Goal: Transaction & Acquisition: Purchase product/service

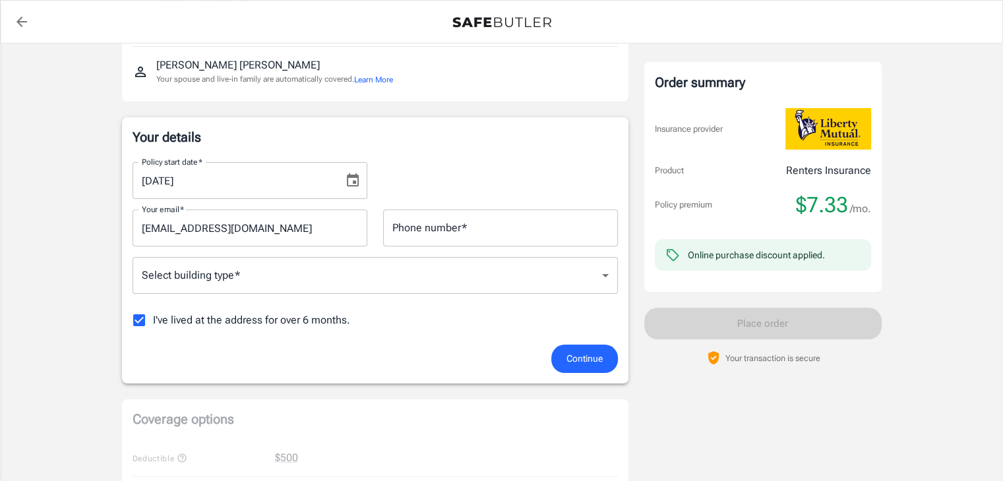
scroll to position [183, 0]
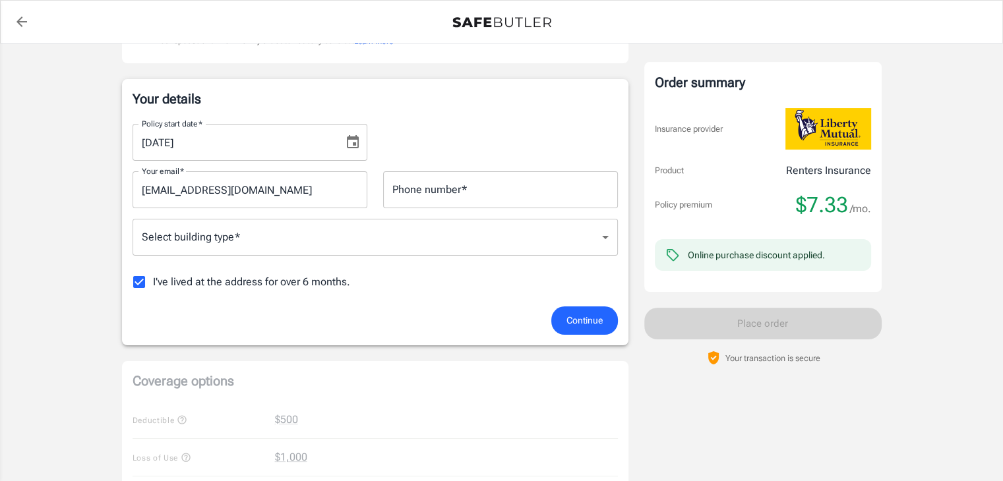
click at [464, 182] on input "Phone number   *" at bounding box center [500, 189] width 235 height 37
click at [388, 240] on body "Policy premium $ 7.33 /mo Liberty Mutual Renters Insurance [STREET_ADDRESS] You…" at bounding box center [501, 440] width 1003 height 1246
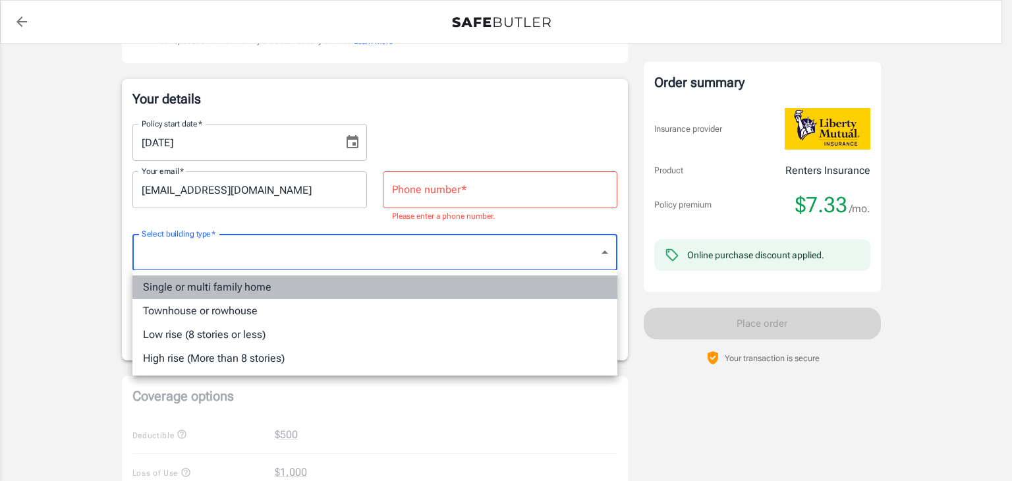
click at [237, 288] on li "Single or multi family home" at bounding box center [374, 288] width 485 height 24
type input "singlefamily"
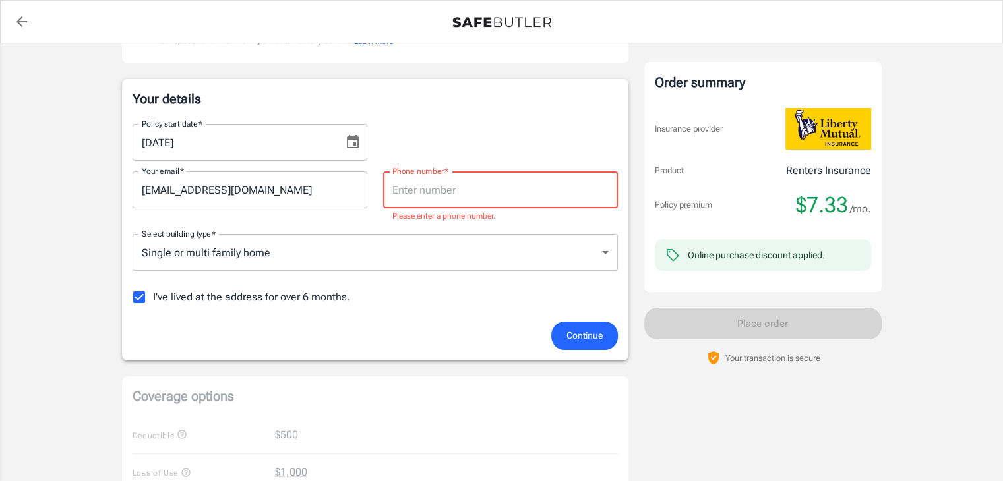
click at [444, 193] on input "Phone number   *" at bounding box center [500, 189] width 235 height 37
type input "6126361031"
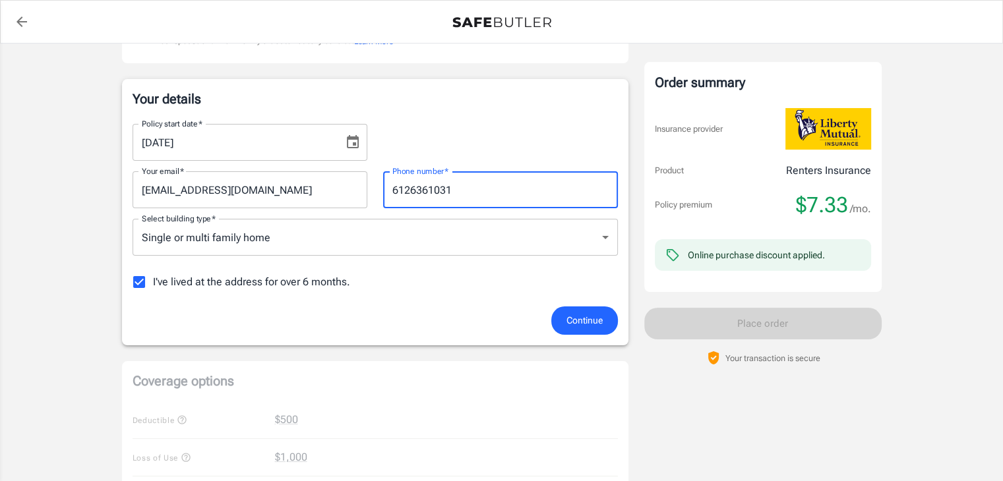
click at [573, 317] on span "Continue" at bounding box center [584, 320] width 36 height 16
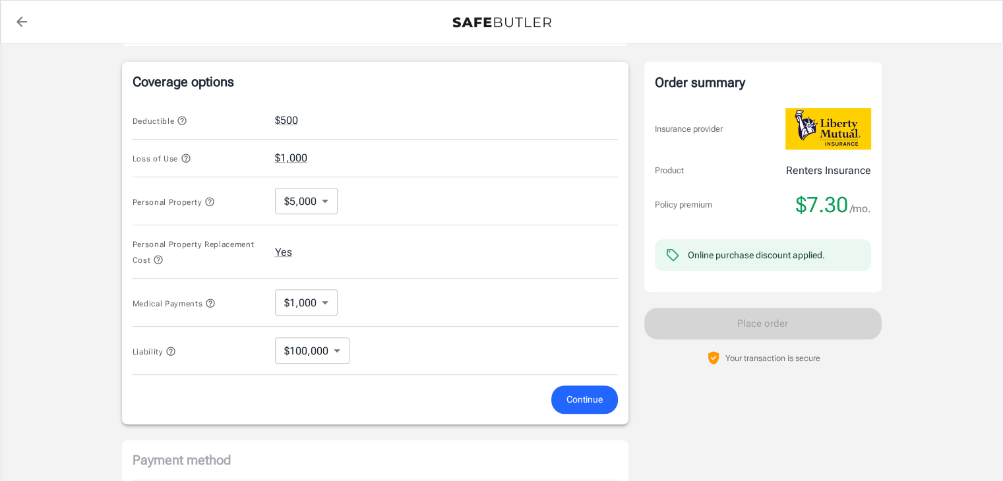
scroll to position [496, 0]
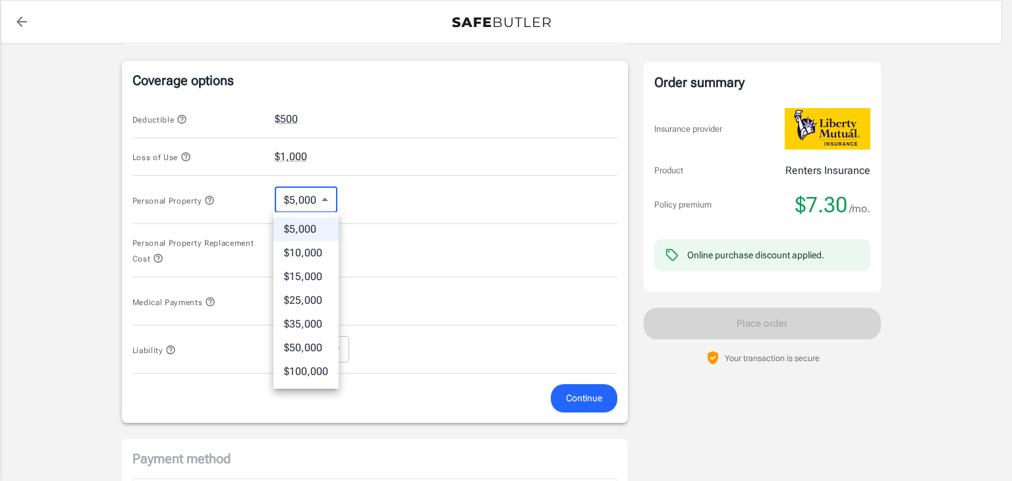
click at [320, 198] on body "Policy premium $ 7.30 /mo Liberty Mutual Renters Insurance [STREET_ADDRESS] You…" at bounding box center [506, 133] width 1012 height 1258
click at [427, 199] on div at bounding box center [506, 240] width 1012 height 481
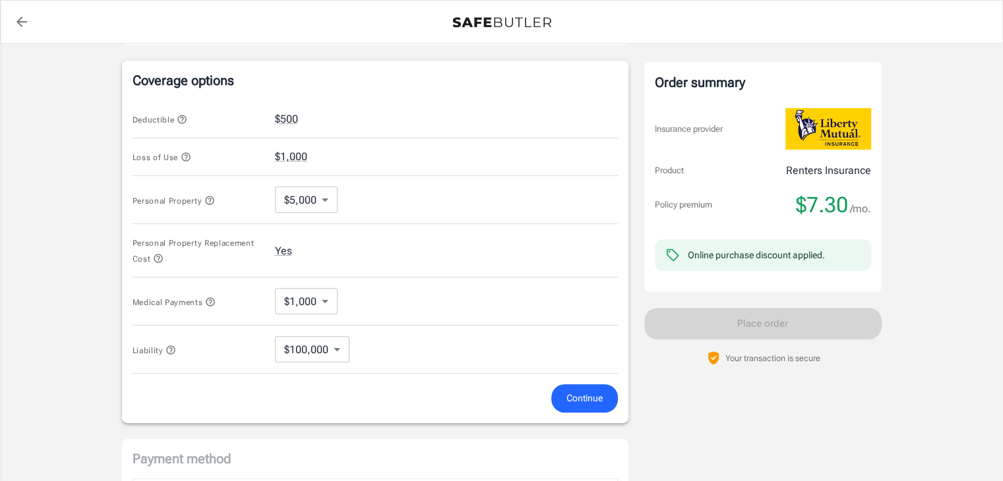
click at [446, 233] on div "Personal Property Replacement Cost Yes" at bounding box center [374, 250] width 485 height 53
click at [581, 394] on span "Continue" at bounding box center [584, 398] width 36 height 16
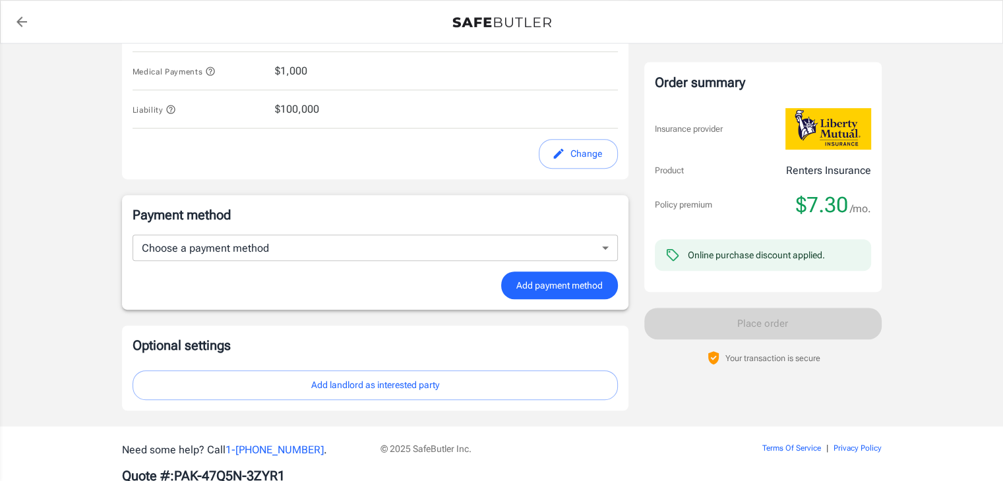
scroll to position [722, 0]
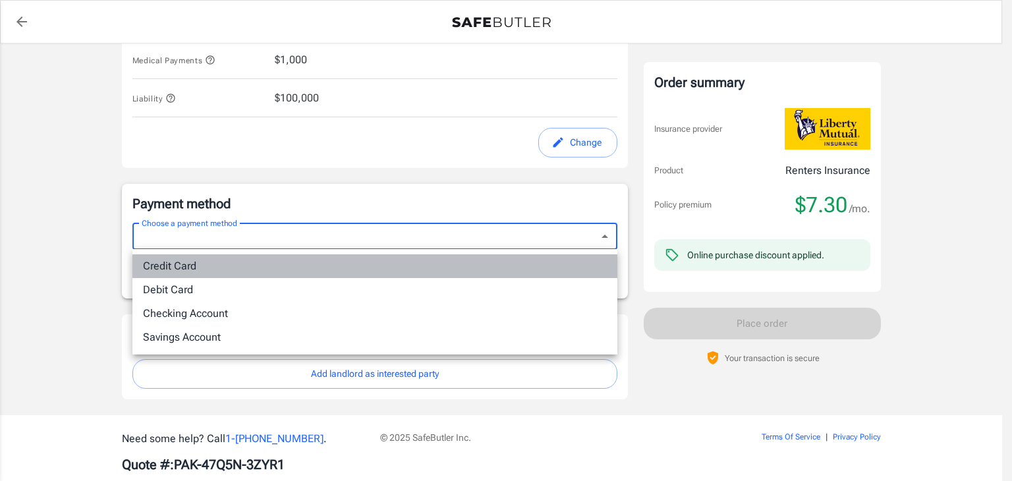
click at [246, 264] on li "Credit Card" at bounding box center [374, 266] width 485 height 24
type input "credit"
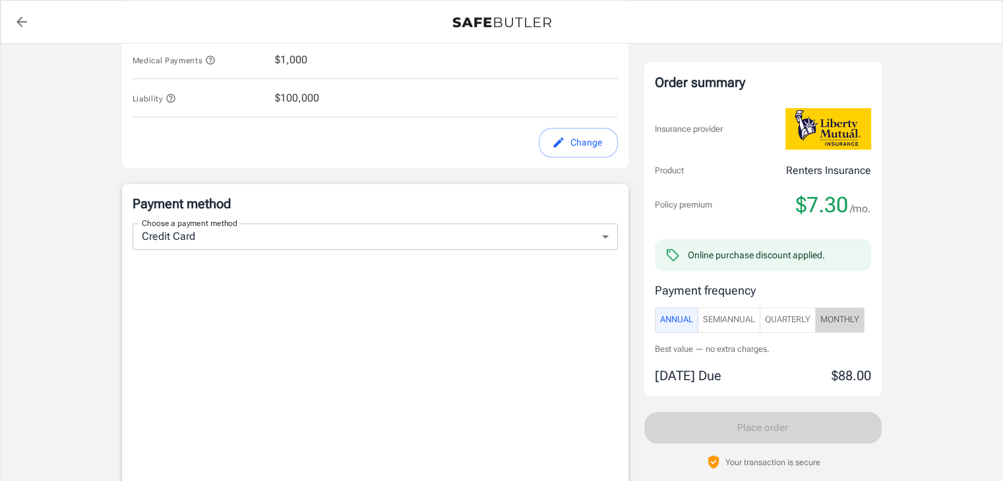
click at [851, 324] on span "Monthly" at bounding box center [839, 319] width 39 height 15
click at [678, 322] on span "Annual" at bounding box center [676, 319] width 33 height 15
click at [788, 322] on span "Quarterly" at bounding box center [787, 319] width 45 height 15
click at [682, 319] on span "Annual" at bounding box center [676, 319] width 33 height 15
click at [730, 322] on span "SemiAnnual" at bounding box center [729, 319] width 52 height 15
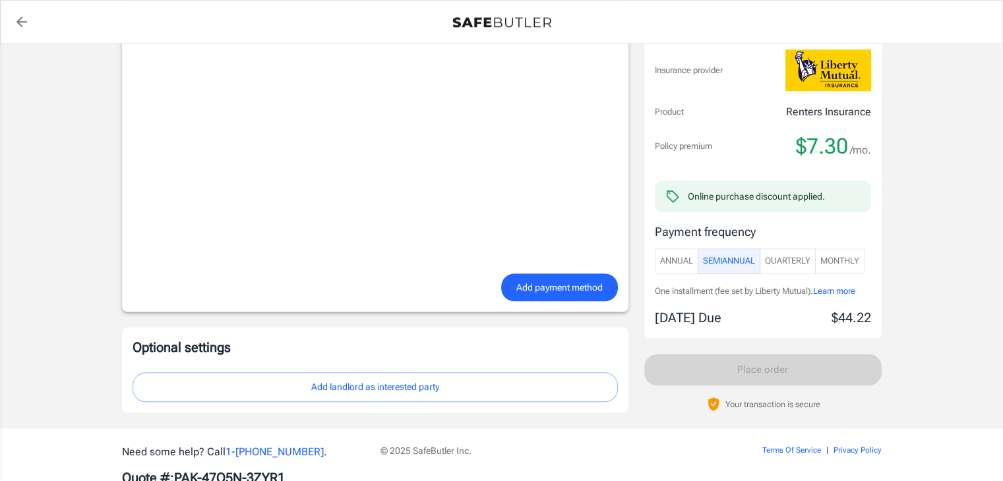
scroll to position [1049, 0]
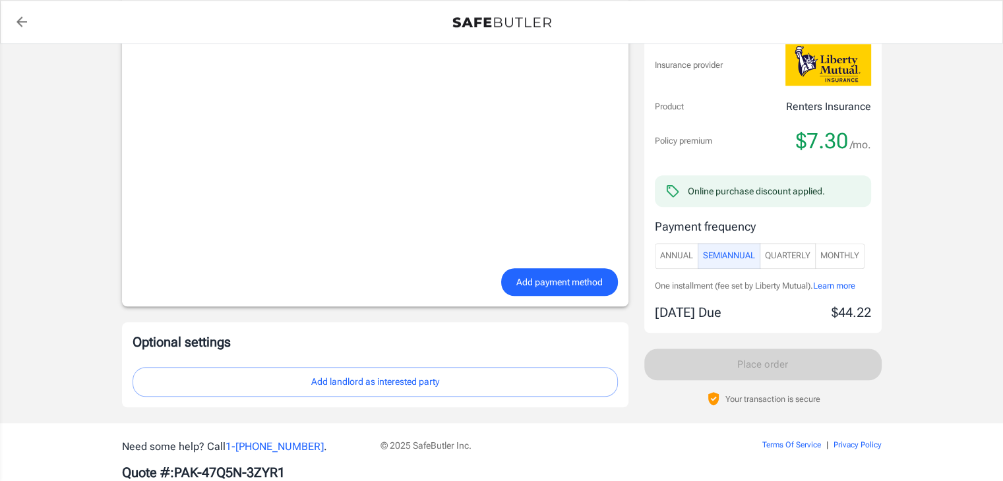
click at [554, 283] on span "Add payment method" at bounding box center [559, 282] width 86 height 16
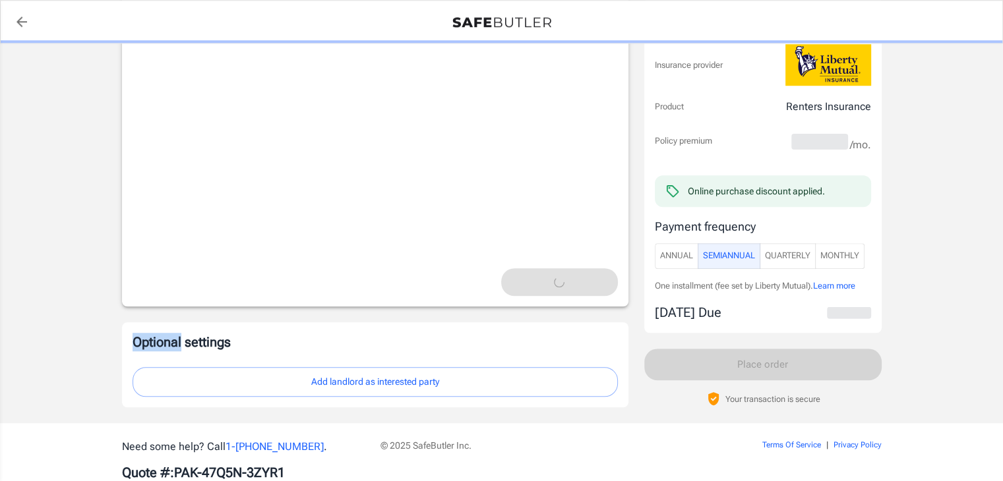
click at [554, 283] on div "Add payment method" at bounding box center [375, 282] width 501 height 28
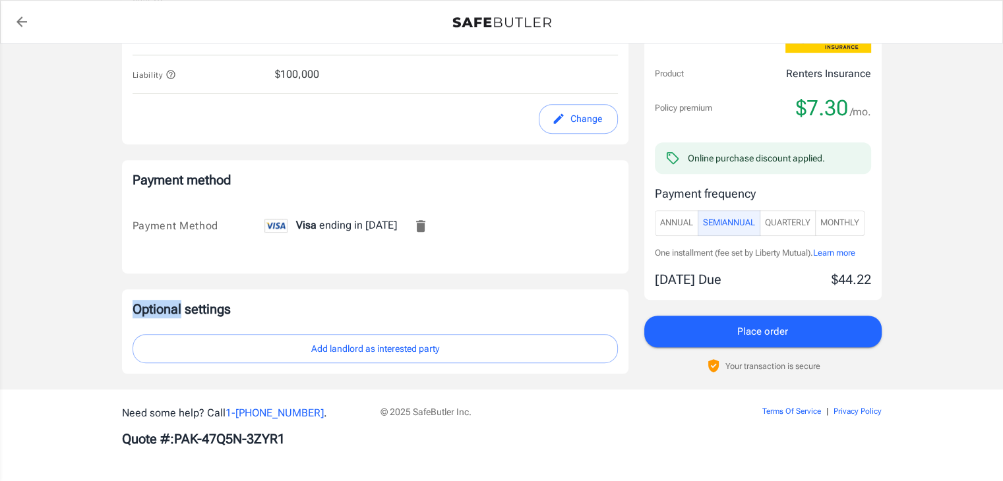
scroll to position [746, 0]
click at [763, 332] on span "Place order" at bounding box center [762, 331] width 51 height 17
